Goal: Task Accomplishment & Management: Manage account settings

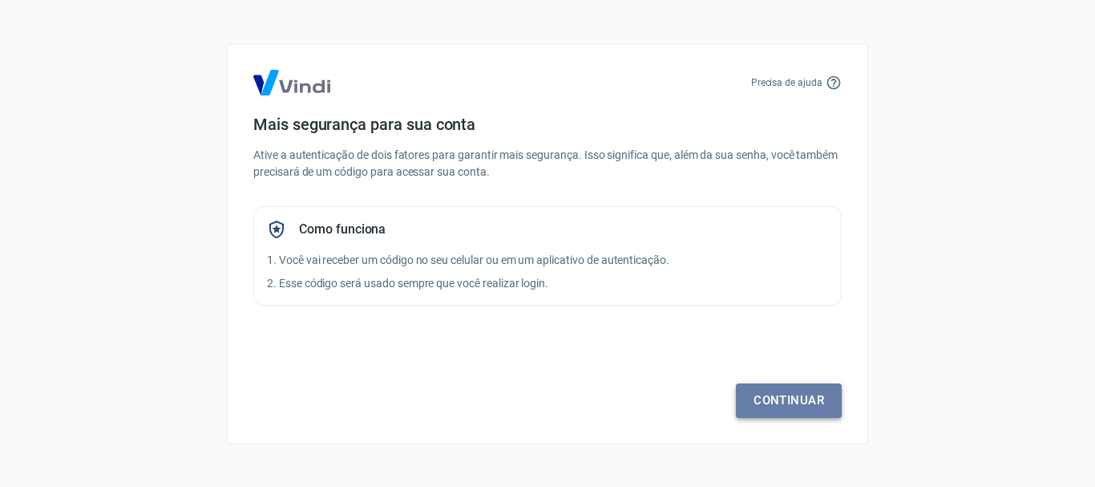
click at [794, 401] on link "Continuar" at bounding box center [789, 400] width 106 height 34
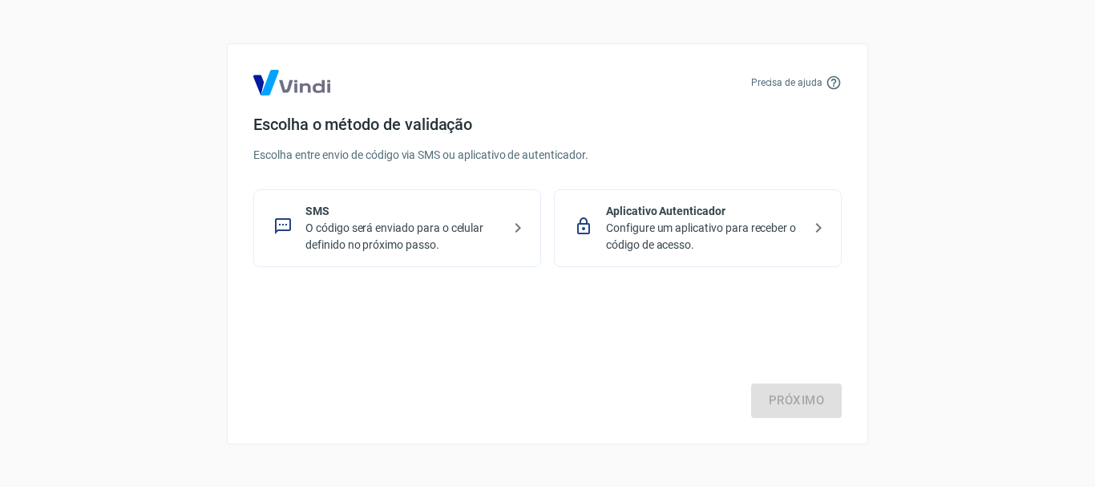
click at [414, 237] on p "O código será enviado para o celular definido no próximo passo." at bounding box center [403, 237] width 196 height 34
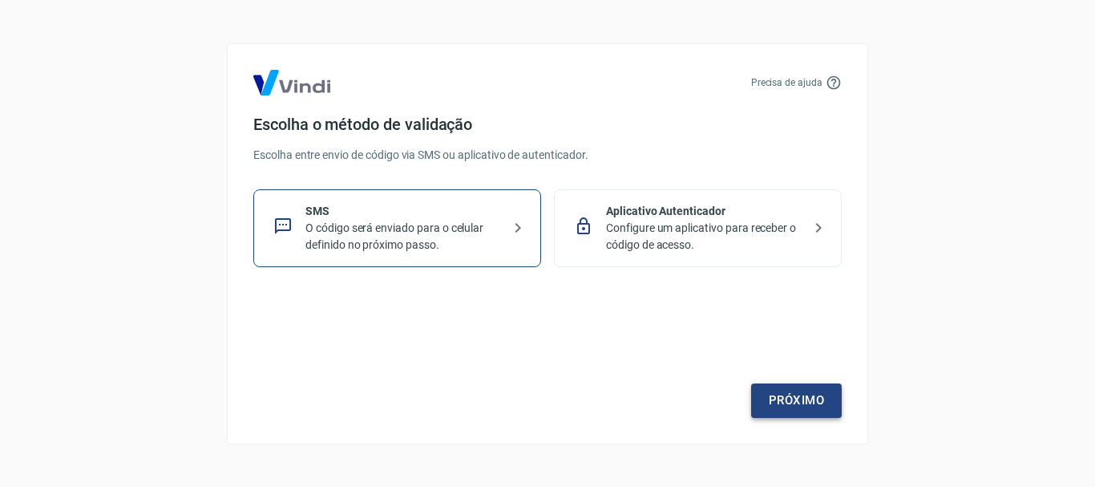
click at [814, 402] on link "Próximo" at bounding box center [796, 400] width 91 height 34
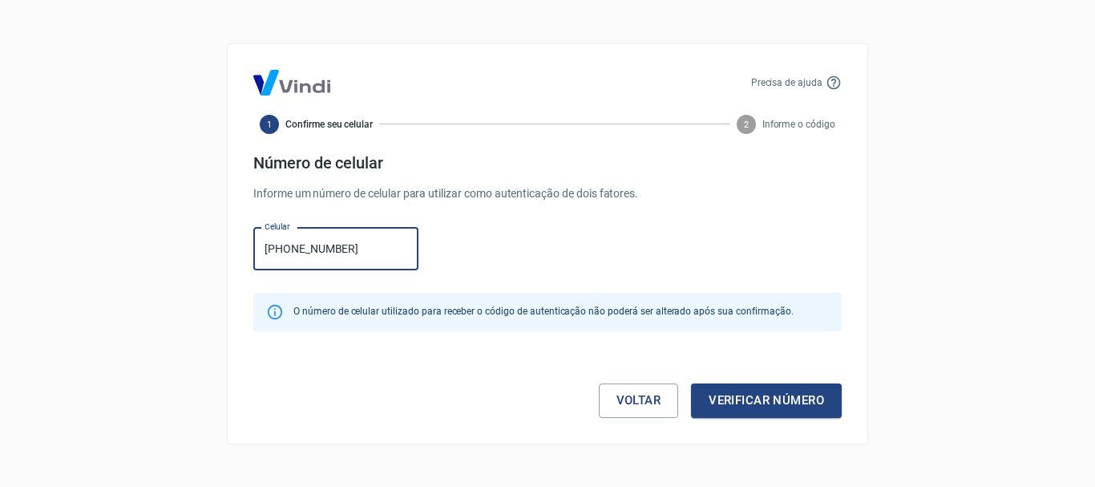
drag, startPoint x: 370, startPoint y: 250, endPoint x: 295, endPoint y: 244, distance: 75.6
click at [295, 244] on input "[PHONE_NUMBER]" at bounding box center [335, 249] width 165 height 42
type input "[PHONE_NUMBER]"
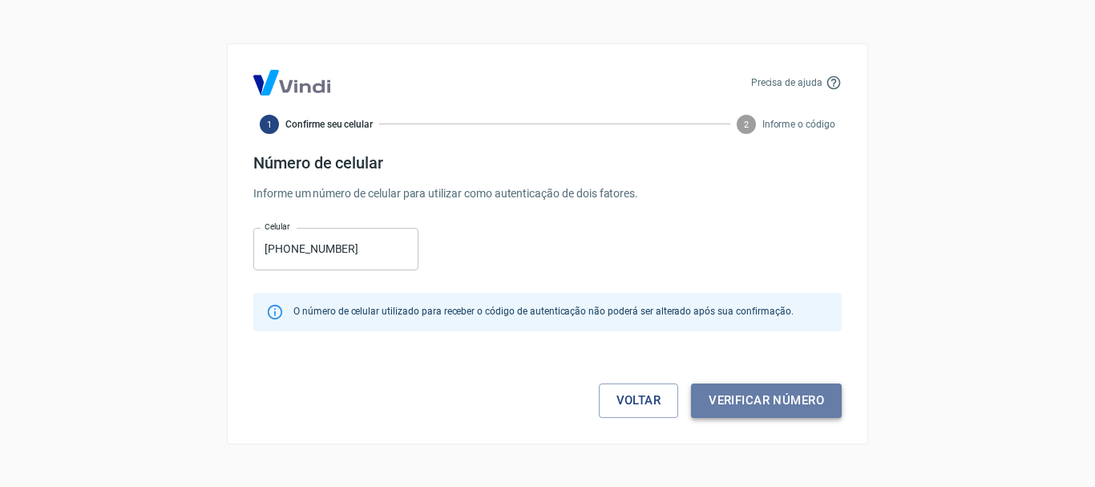
click at [752, 399] on button "Verificar número" at bounding box center [766, 400] width 151 height 34
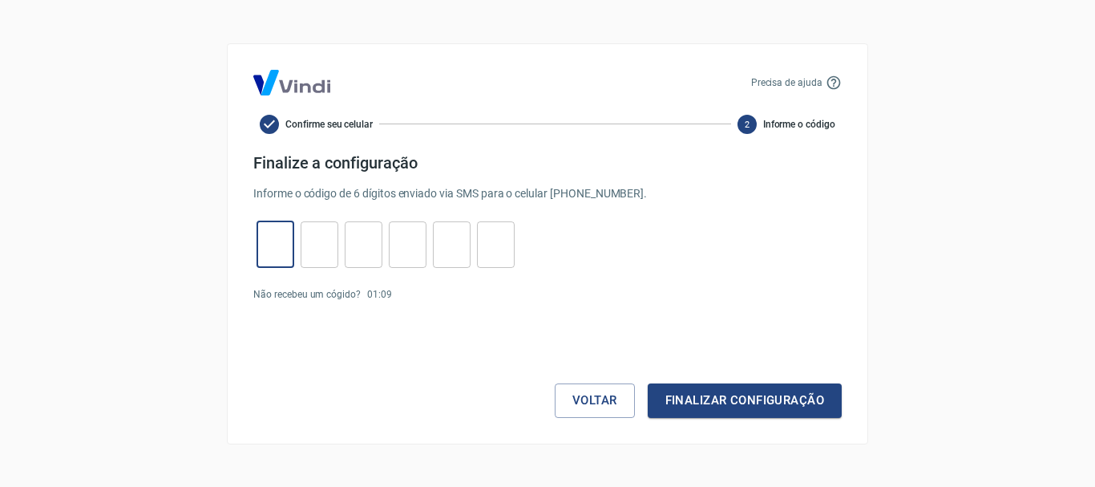
click at [259, 257] on input "tel" at bounding box center [276, 244] width 38 height 34
type input "1"
type input "2"
type input "0"
type input "8"
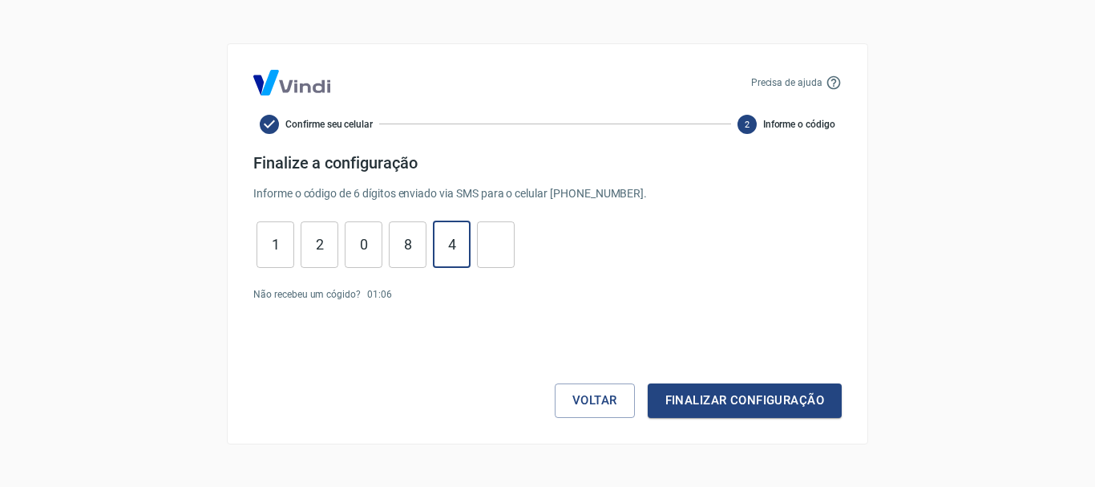
type input "4"
type input "9"
click at [732, 392] on button "Finalizar configuração" at bounding box center [745, 400] width 194 height 34
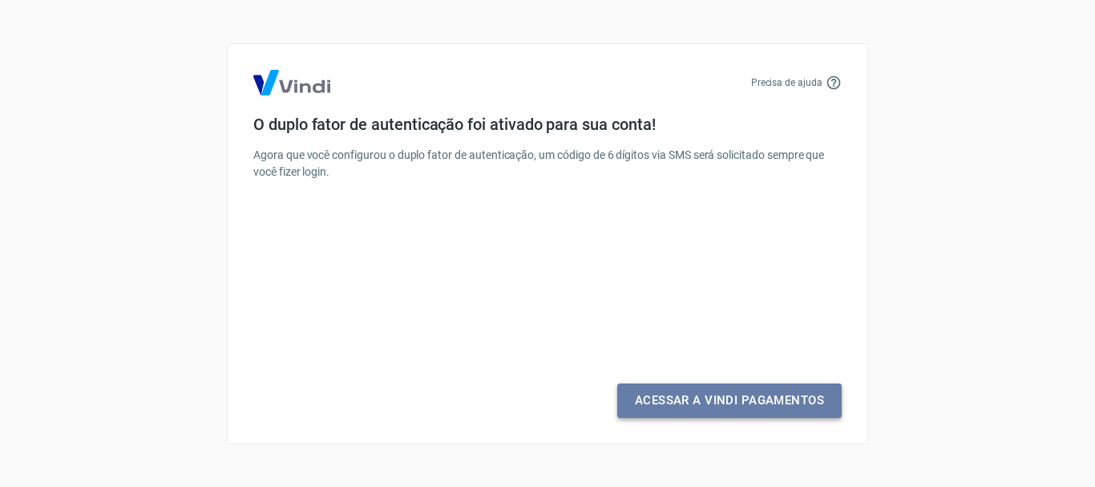
click at [713, 401] on link "Acessar a Vindi Pagamentos" at bounding box center [729, 400] width 224 height 34
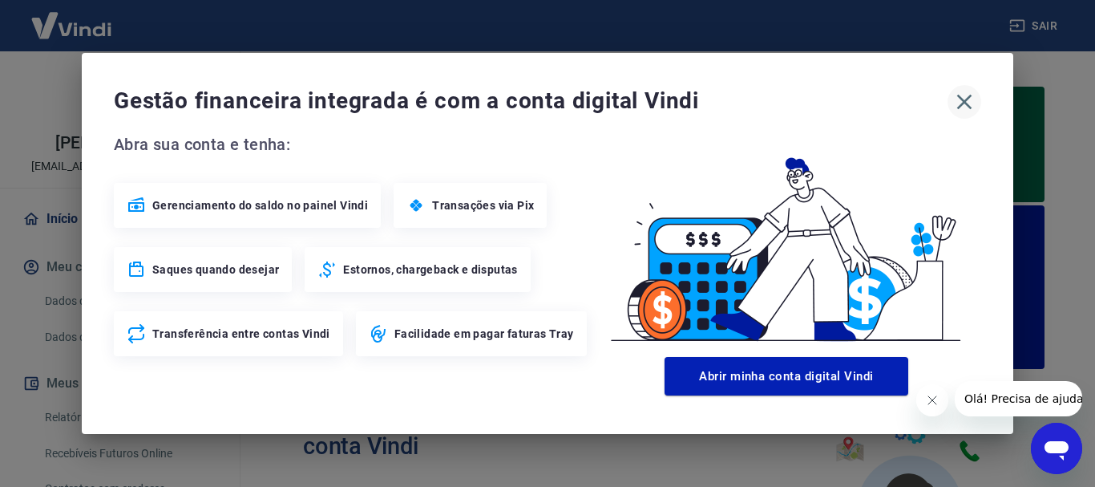
click at [973, 107] on icon "button" at bounding box center [964, 102] width 26 height 26
